Goal: Transaction & Acquisition: Book appointment/travel/reservation

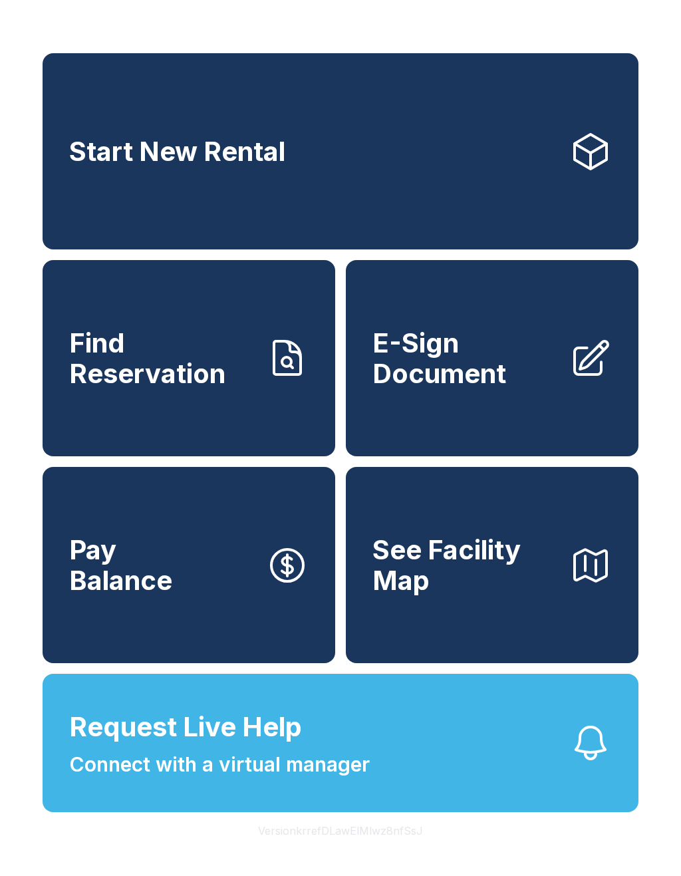
click at [409, 150] on link "Start New Rental" at bounding box center [341, 151] width 596 height 196
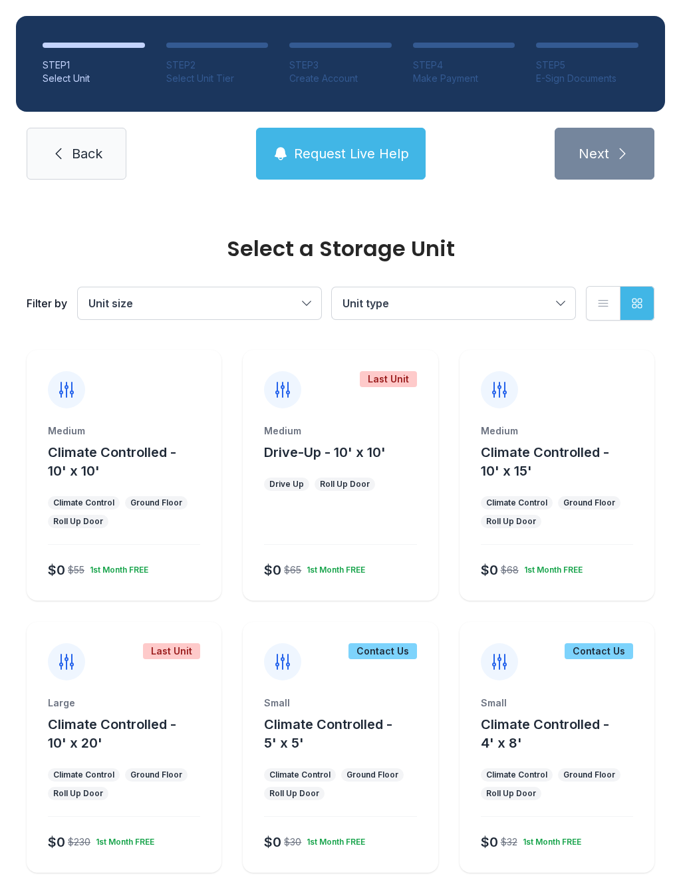
click at [626, 424] on div "Medium Climate Controlled - 10' x 15' Climate Control Ground Floor Roll Up Door…" at bounding box center [557, 475] width 195 height 251
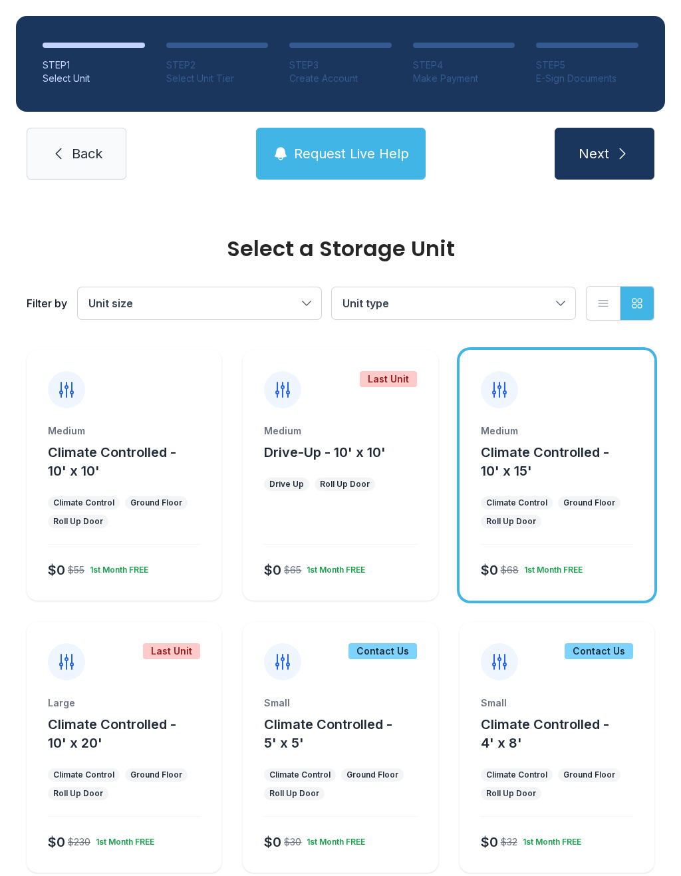
click at [633, 162] on button "Next" at bounding box center [605, 154] width 100 height 52
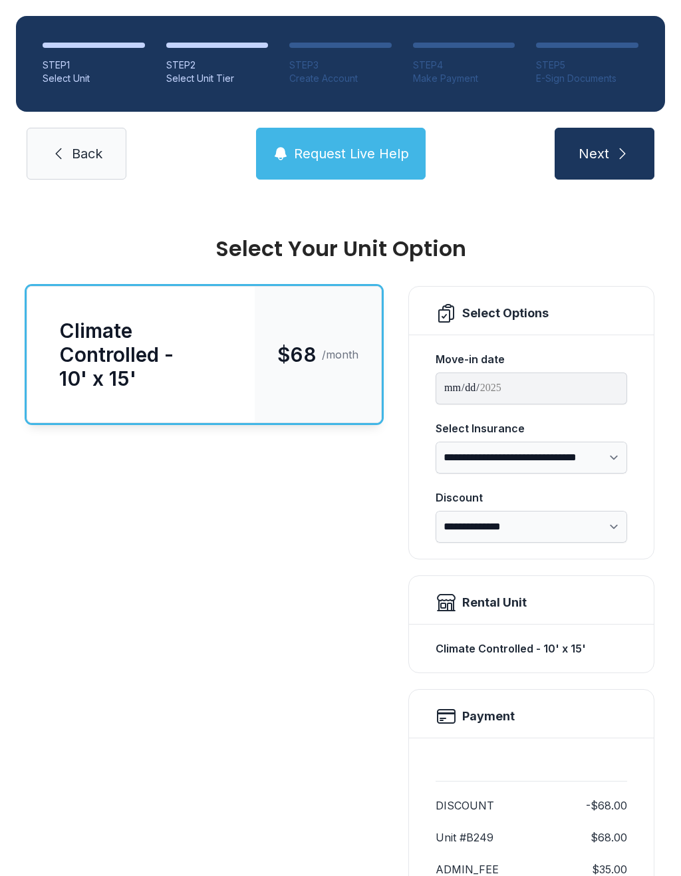
click at [627, 158] on icon "submit" at bounding box center [623, 154] width 16 height 16
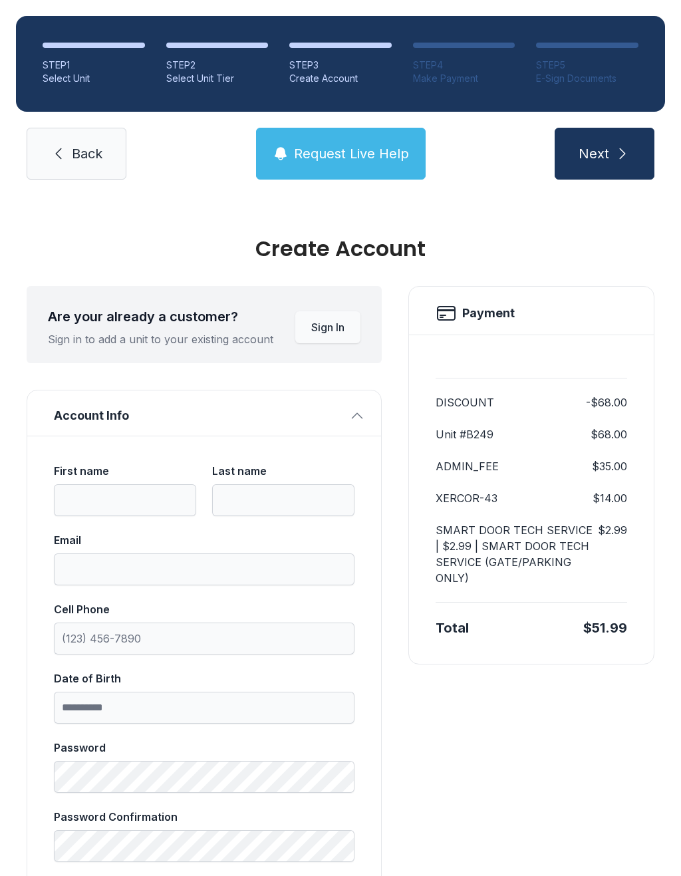
click at [635, 150] on button "Next" at bounding box center [605, 154] width 100 height 52
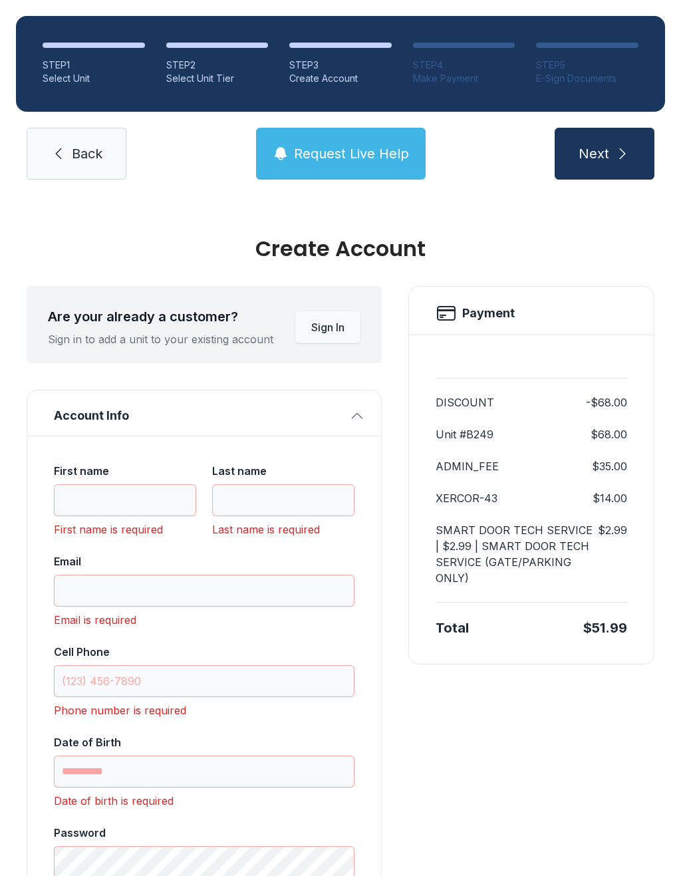
click at [102, 144] on span "Back" at bounding box center [87, 153] width 31 height 19
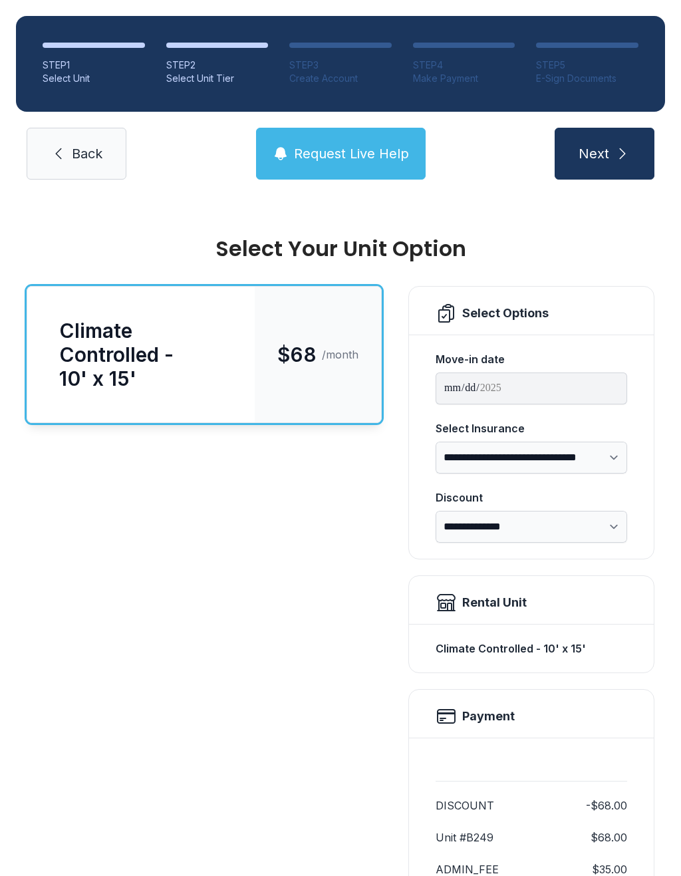
click at [86, 150] on span "Back" at bounding box center [87, 153] width 31 height 19
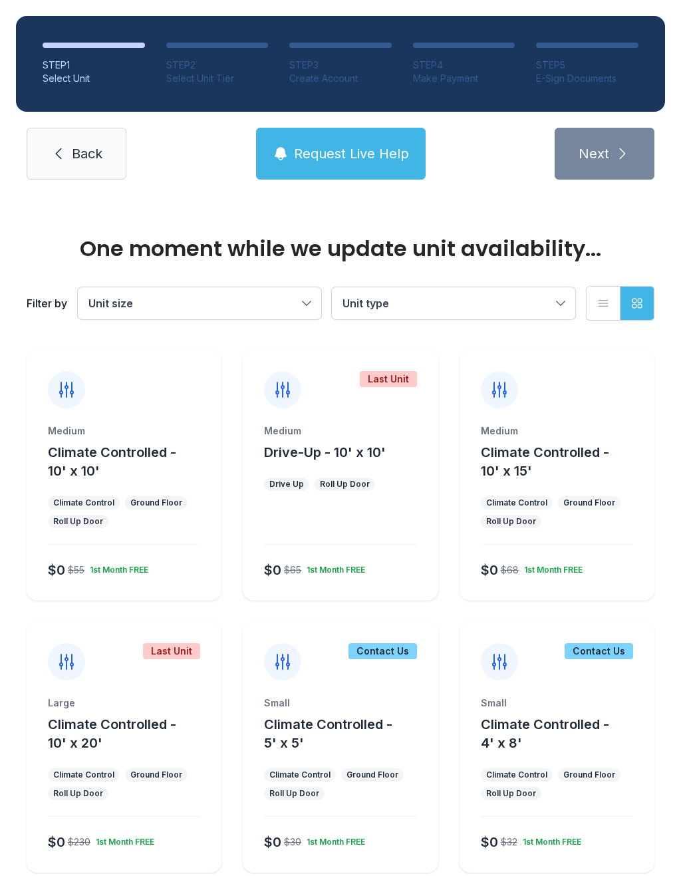
click at [96, 128] on link "Back" at bounding box center [77, 154] width 100 height 52
